Goal: Navigation & Orientation: Go to known website

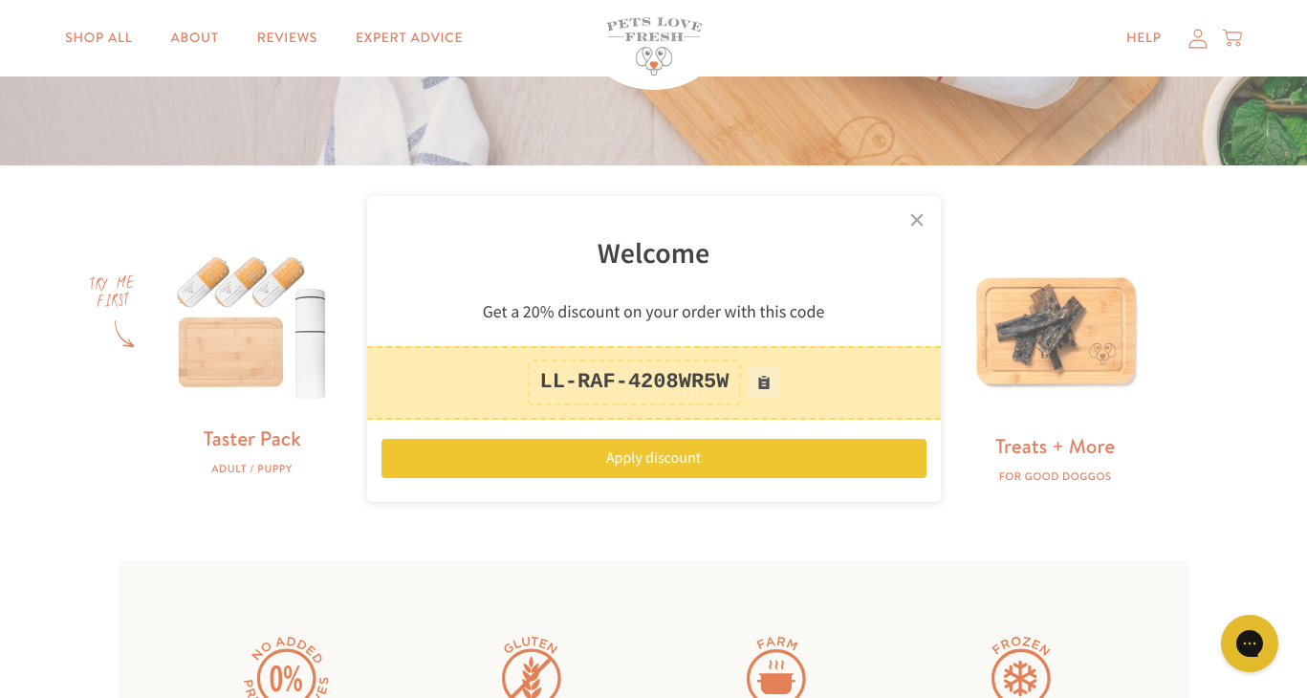
scroll to position [467, 0]
click at [918, 230] on link "×" at bounding box center [917, 220] width 48 height 48
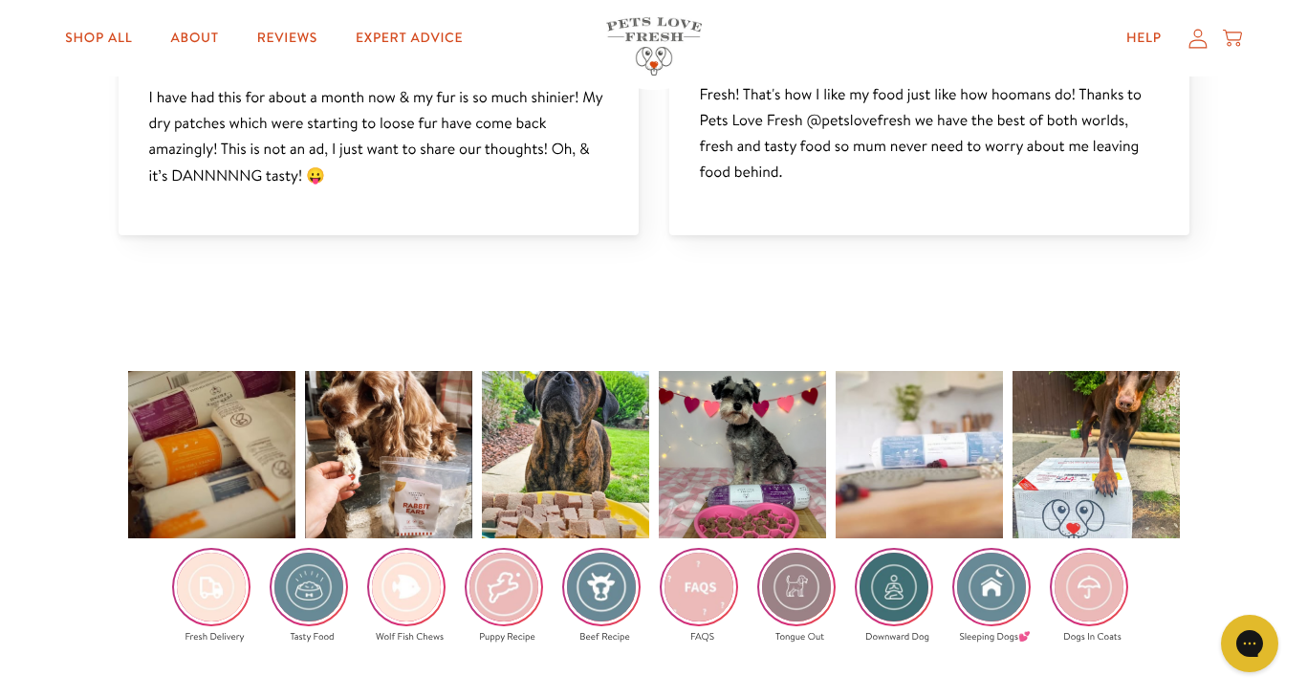
scroll to position [2640, 0]
